Goal: Find specific page/section: Find specific page/section

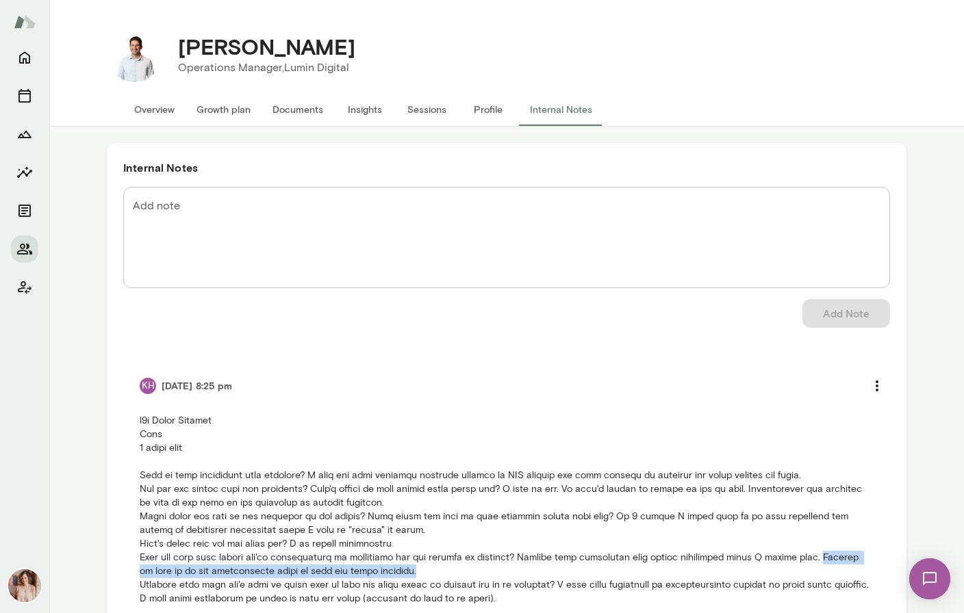
scroll to position [53, 0]
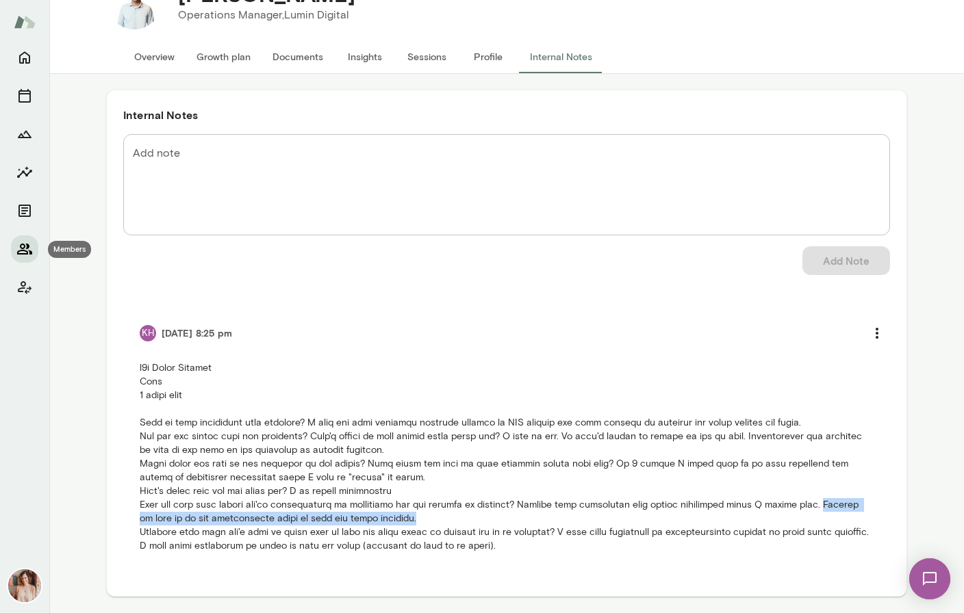
click at [22, 240] on button "Members" at bounding box center [24, 248] width 27 height 27
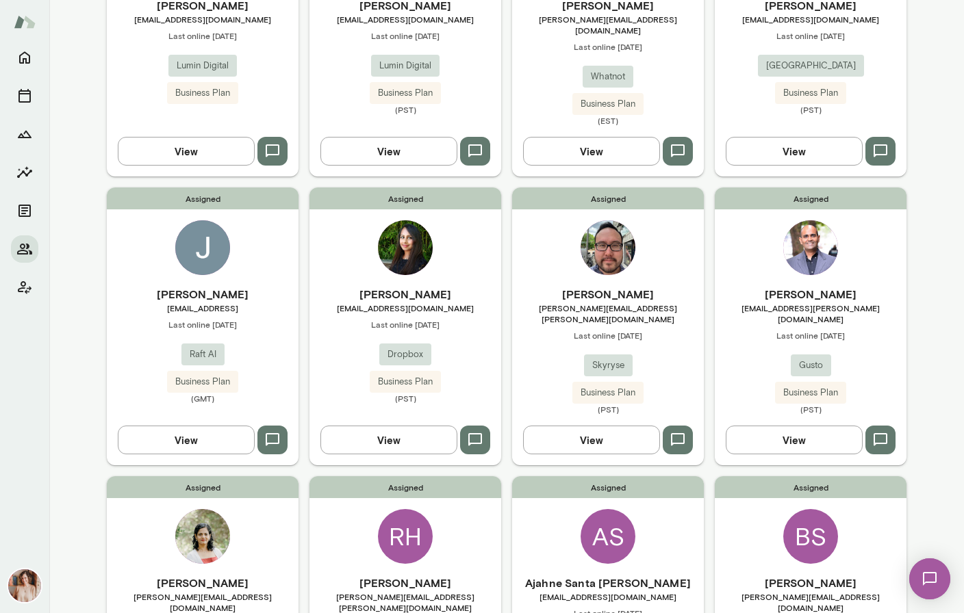
scroll to position [523, 0]
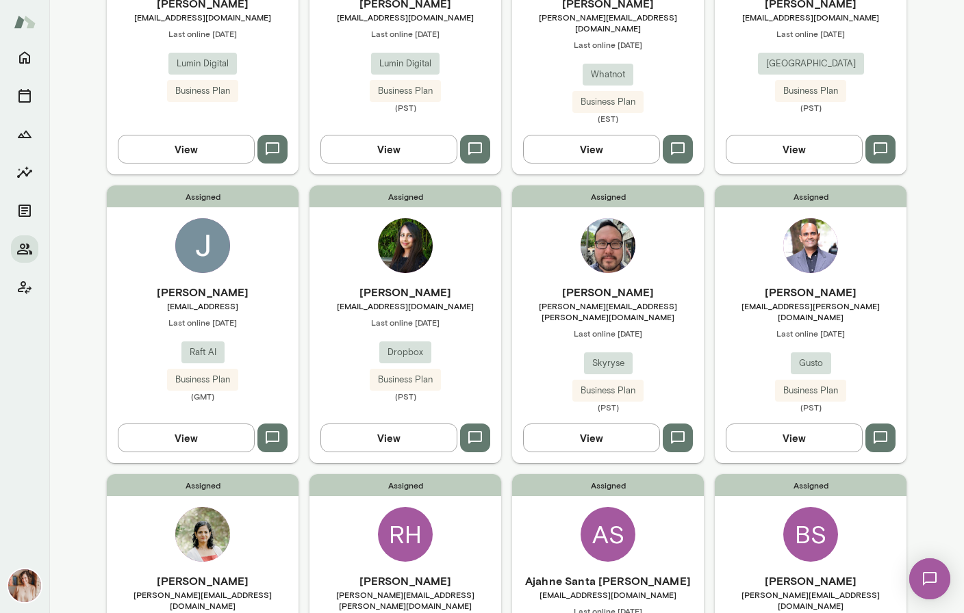
click at [225, 331] on div "[PERSON_NAME] [EMAIL_ADDRESS] Last online [DATE] Raft AI Business Plan (GMT)" at bounding box center [203, 343] width 192 height 118
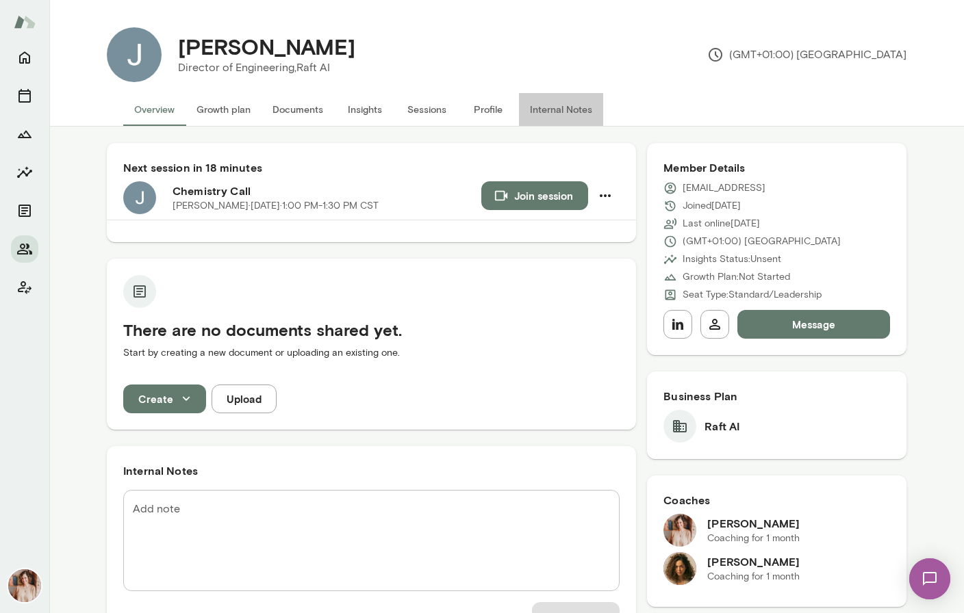
click at [548, 104] on button "Internal Notes" at bounding box center [561, 109] width 84 height 33
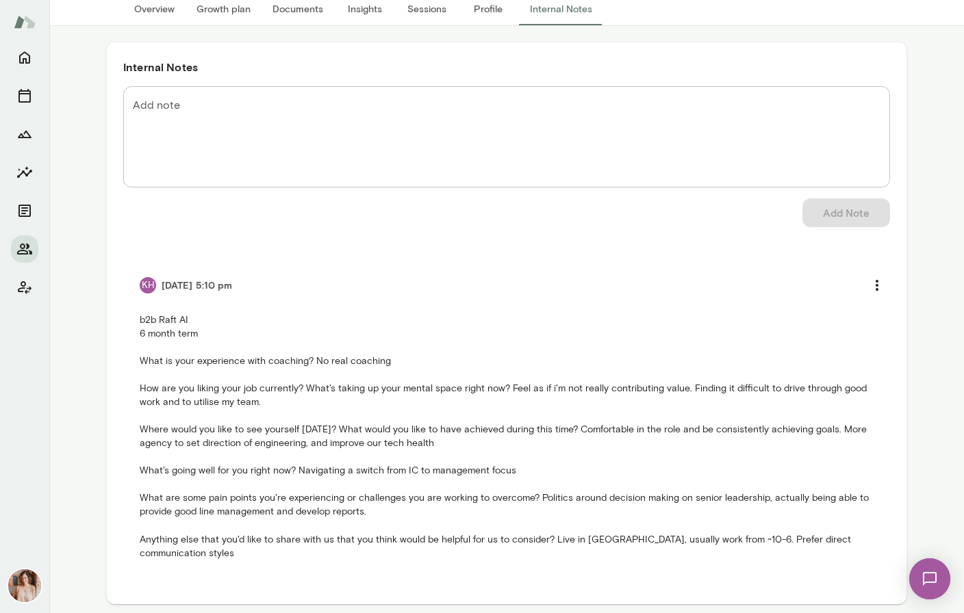
scroll to position [107, 0]
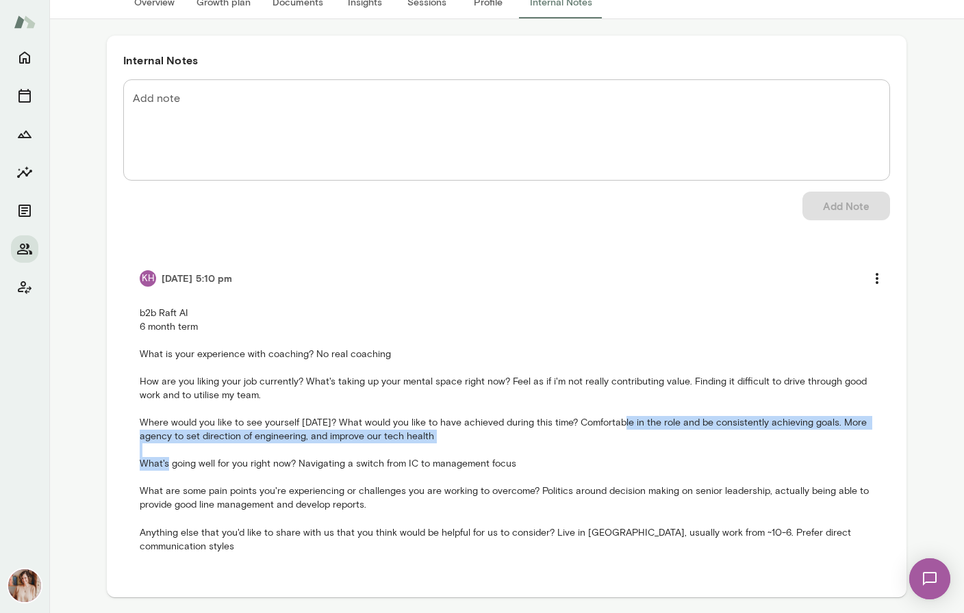
drag, startPoint x: 617, startPoint y: 424, endPoint x: 620, endPoint y: 444, distance: 19.3
click at [620, 444] on p "b2b Raft AI 6 month term What is your experience with coaching? No real coachin…" at bounding box center [507, 430] width 734 height 246
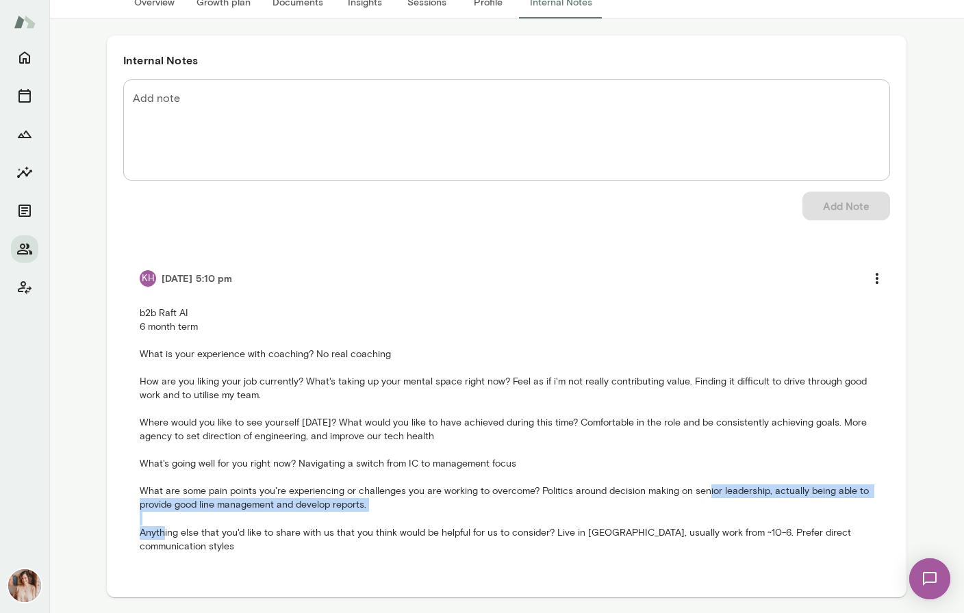
drag, startPoint x: 672, startPoint y: 493, endPoint x: 674, endPoint y: 505, distance: 12.6
click at [674, 505] on p "b2b Raft AI 6 month term What is your experience with coaching? No real coachin…" at bounding box center [507, 430] width 734 height 246
click at [140, 6] on button "Overview" at bounding box center [154, 2] width 62 height 33
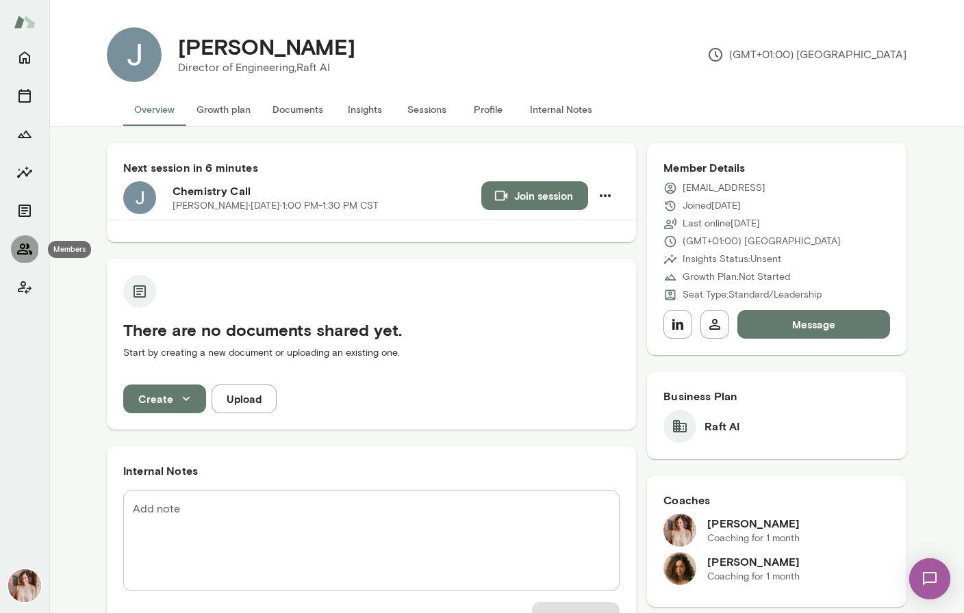
click at [29, 248] on icon "Members" at bounding box center [24, 249] width 16 height 16
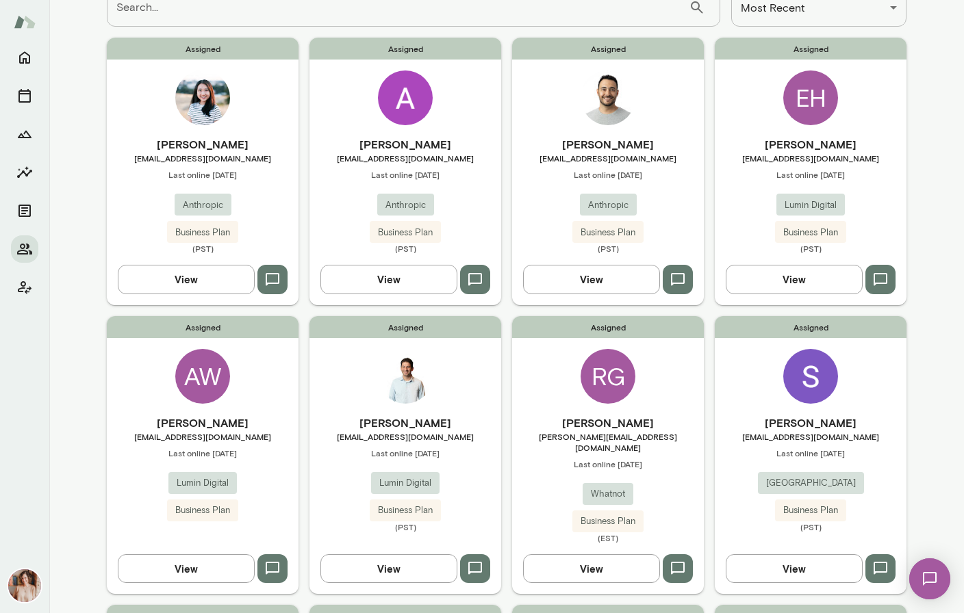
scroll to position [108, 0]
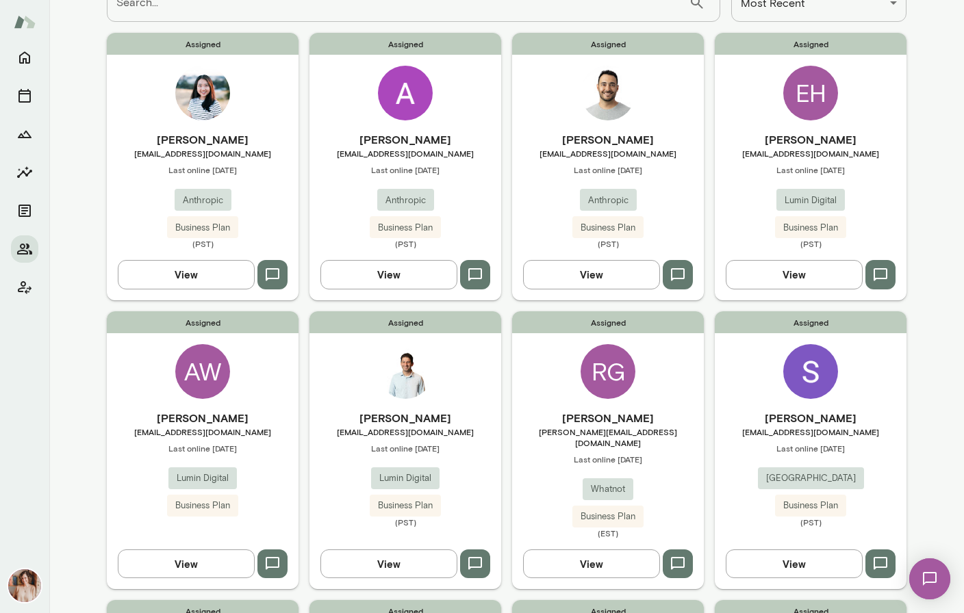
click at [866, 177] on div "[PERSON_NAME] [EMAIL_ADDRESS][DOMAIN_NAME] Last online [DATE] Lumin Digital Bus…" at bounding box center [811, 190] width 192 height 118
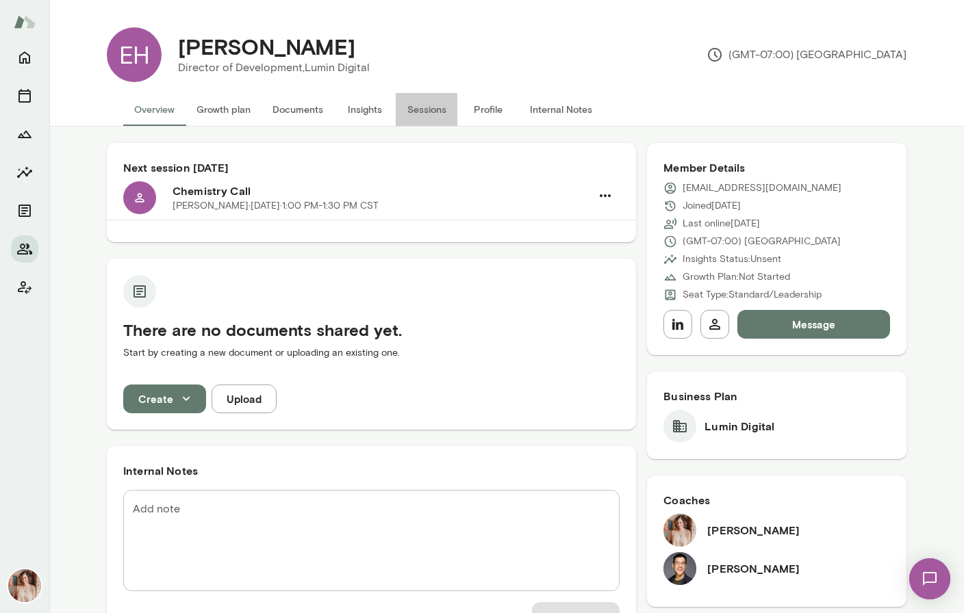
click at [431, 107] on button "Sessions" at bounding box center [427, 109] width 62 height 33
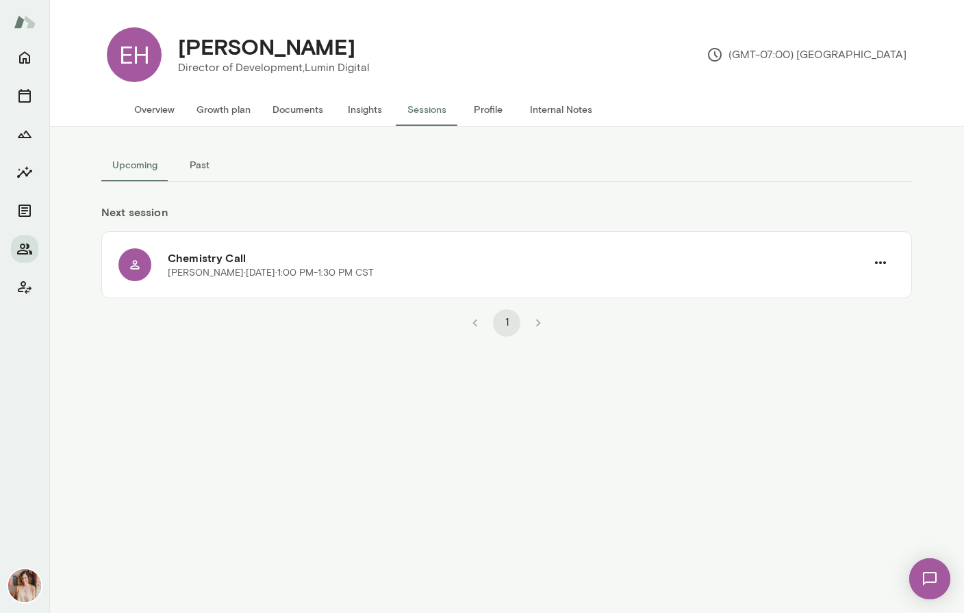
click at [27, 228] on div at bounding box center [24, 172] width 27 height 257
click at [27, 241] on icon "Members" at bounding box center [24, 249] width 16 height 16
